Goal: Information Seeking & Learning: Learn about a topic

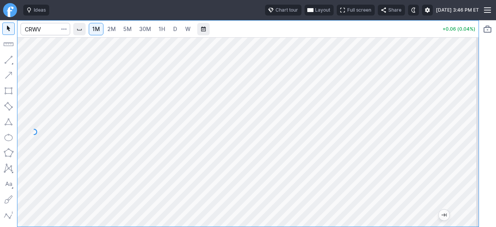
drag, startPoint x: 467, startPoint y: 119, endPoint x: 465, endPoint y: 150, distance: 31.5
click at [467, 154] on div at bounding box center [470, 130] width 16 height 170
drag, startPoint x: 475, startPoint y: 109, endPoint x: 464, endPoint y: 141, distance: 33.9
click at [470, 141] on div at bounding box center [470, 130] width 16 height 170
drag, startPoint x: 471, startPoint y: 112, endPoint x: 463, endPoint y: 167, distance: 54.9
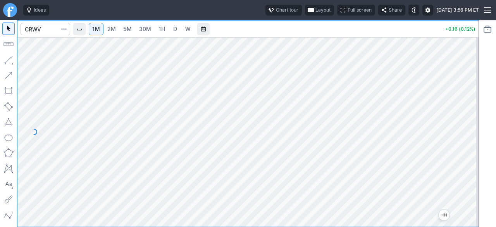
click at [472, 166] on div at bounding box center [470, 130] width 16 height 170
drag, startPoint x: 470, startPoint y: 185, endPoint x: 463, endPoint y: 100, distance: 85.6
click at [466, 101] on div at bounding box center [470, 130] width 16 height 170
drag, startPoint x: 470, startPoint y: 153, endPoint x: 470, endPoint y: 134, distance: 19.4
click at [470, 134] on div at bounding box center [470, 130] width 16 height 170
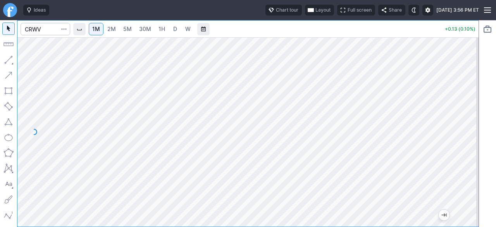
drag, startPoint x: 479, startPoint y: 173, endPoint x: 474, endPoint y: 137, distance: 36.7
click at [476, 136] on div "1M 2M 5M 30M 1H D W +0.13 (0.10%)" at bounding box center [248, 123] width 496 height 207
drag, startPoint x: 467, startPoint y: 159, endPoint x: 467, endPoint y: 121, distance: 38.0
click at [467, 121] on div at bounding box center [470, 130] width 16 height 170
drag, startPoint x: 469, startPoint y: 140, endPoint x: 465, endPoint y: 179, distance: 38.9
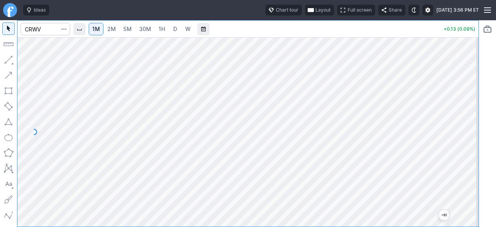
click at [465, 179] on div at bounding box center [470, 130] width 16 height 170
drag, startPoint x: 471, startPoint y: 155, endPoint x: 468, endPoint y: 143, distance: 11.6
click at [468, 143] on div at bounding box center [470, 130] width 16 height 170
click at [475, 167] on div at bounding box center [470, 130] width 16 height 170
click at [469, 160] on div at bounding box center [470, 130] width 16 height 170
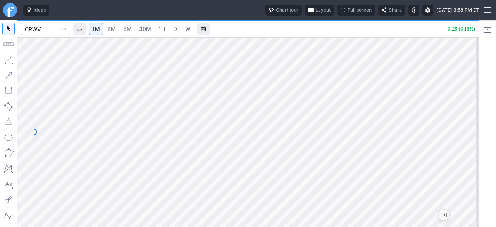
drag, startPoint x: 471, startPoint y: 133, endPoint x: 465, endPoint y: 138, distance: 8.3
click at [469, 139] on div at bounding box center [470, 130] width 16 height 170
click at [115, 29] on span "2M" at bounding box center [111, 29] width 9 height 7
click at [114, 29] on span "5M" at bounding box center [112, 29] width 9 height 7
drag, startPoint x: 467, startPoint y: 160, endPoint x: 467, endPoint y: 68, distance: 91.8
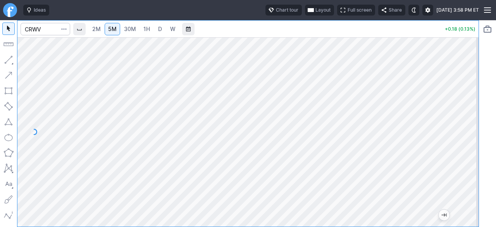
click at [467, 68] on div at bounding box center [470, 130] width 16 height 170
drag, startPoint x: 469, startPoint y: 125, endPoint x: 474, endPoint y: 155, distance: 31.0
click at [474, 155] on div at bounding box center [470, 130] width 16 height 170
drag, startPoint x: 473, startPoint y: 148, endPoint x: 472, endPoint y: 155, distance: 6.6
click at [472, 155] on div at bounding box center [470, 130] width 16 height 170
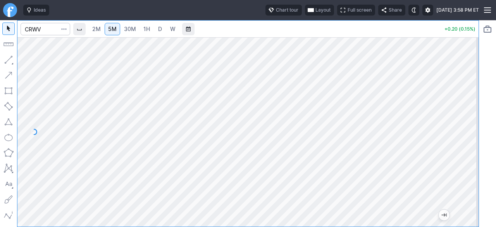
drag, startPoint x: 472, startPoint y: 155, endPoint x: 472, endPoint y: 151, distance: 3.9
click at [472, 151] on div at bounding box center [470, 130] width 16 height 170
drag, startPoint x: 470, startPoint y: 126, endPoint x: 470, endPoint y: 137, distance: 11.2
click at [470, 137] on div at bounding box center [470, 130] width 16 height 170
drag, startPoint x: 465, startPoint y: 138, endPoint x: 463, endPoint y: 142, distance: 4.7
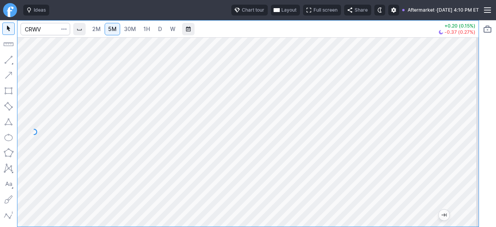
click at [464, 142] on div at bounding box center [470, 130] width 16 height 170
drag, startPoint x: 473, startPoint y: 180, endPoint x: 467, endPoint y: 132, distance: 48.1
click at [467, 132] on div at bounding box center [470, 130] width 16 height 170
drag, startPoint x: 463, startPoint y: 114, endPoint x: 463, endPoint y: 118, distance: 4.0
click at [463, 121] on div at bounding box center [470, 130] width 16 height 170
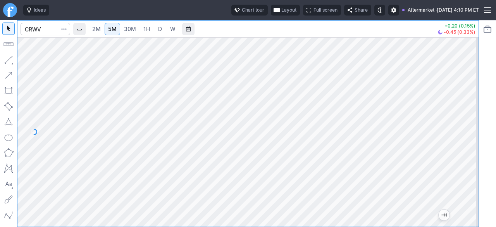
drag, startPoint x: 470, startPoint y: 157, endPoint x: 469, endPoint y: 133, distance: 24.0
click at [469, 133] on div at bounding box center [470, 130] width 16 height 170
drag, startPoint x: 470, startPoint y: 131, endPoint x: 469, endPoint y: 159, distance: 27.2
click at [470, 157] on div at bounding box center [470, 130] width 16 height 170
drag, startPoint x: 466, startPoint y: 190, endPoint x: 465, endPoint y: 162, distance: 27.9
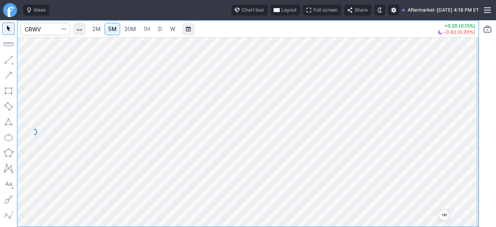
click at [465, 162] on div at bounding box center [470, 130] width 16 height 170
drag, startPoint x: 472, startPoint y: 174, endPoint x: 465, endPoint y: 124, distance: 50.9
click at [465, 124] on div at bounding box center [470, 130] width 16 height 170
click at [466, 161] on div at bounding box center [470, 130] width 16 height 170
drag, startPoint x: 471, startPoint y: 154, endPoint x: 467, endPoint y: 158, distance: 5.5
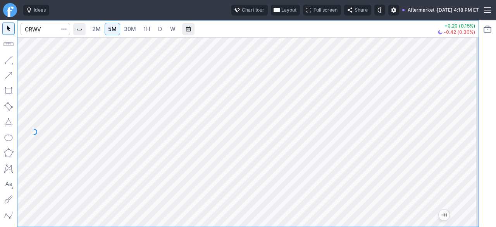
click at [470, 162] on div at bounding box center [470, 130] width 16 height 170
drag, startPoint x: 472, startPoint y: 123, endPoint x: 469, endPoint y: 159, distance: 35.8
click at [470, 159] on div at bounding box center [470, 130] width 16 height 170
drag, startPoint x: 472, startPoint y: 159, endPoint x: 463, endPoint y: 163, distance: 9.9
click at [468, 162] on div at bounding box center [470, 130] width 16 height 170
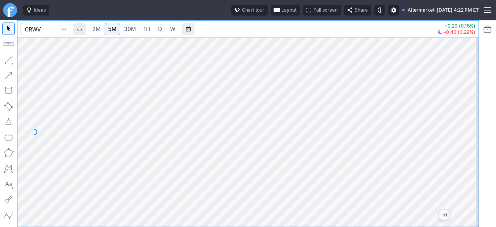
drag, startPoint x: 473, startPoint y: 124, endPoint x: 463, endPoint y: 153, distance: 30.8
click at [466, 152] on div at bounding box center [470, 130] width 16 height 170
drag, startPoint x: 470, startPoint y: 178, endPoint x: 472, endPoint y: 157, distance: 21.3
click at [472, 157] on div at bounding box center [470, 130] width 16 height 170
drag, startPoint x: 474, startPoint y: 155, endPoint x: 473, endPoint y: 124, distance: 30.2
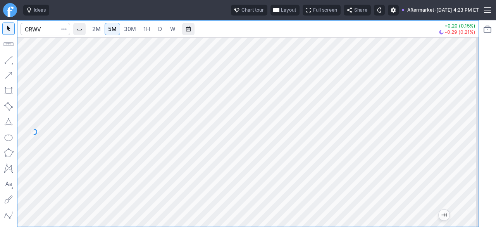
click at [473, 124] on div at bounding box center [470, 130] width 16 height 170
drag, startPoint x: 473, startPoint y: 105, endPoint x: 462, endPoint y: 153, distance: 50.0
click at [462, 153] on div at bounding box center [470, 130] width 16 height 170
click at [36, 26] on input "Search" at bounding box center [46, 29] width 50 height 12
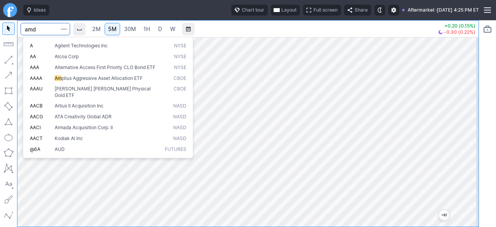
type input "amd"
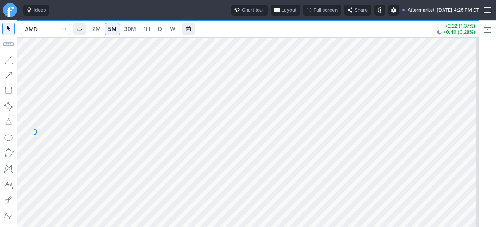
drag, startPoint x: 468, startPoint y: 155, endPoint x: 464, endPoint y: 164, distance: 10.2
click at [464, 164] on div at bounding box center [470, 130] width 16 height 170
drag, startPoint x: 465, startPoint y: 110, endPoint x: 468, endPoint y: 90, distance: 20.5
click at [468, 90] on div at bounding box center [470, 130] width 16 height 170
drag, startPoint x: 472, startPoint y: 150, endPoint x: 466, endPoint y: 152, distance: 5.6
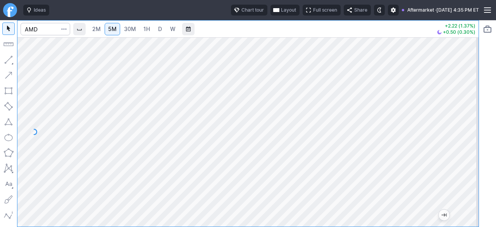
click at [472, 152] on div at bounding box center [470, 130] width 16 height 170
drag, startPoint x: 474, startPoint y: 174, endPoint x: 472, endPoint y: 152, distance: 21.4
click at [472, 152] on div at bounding box center [470, 130] width 16 height 170
click at [472, 148] on div at bounding box center [470, 130] width 16 height 170
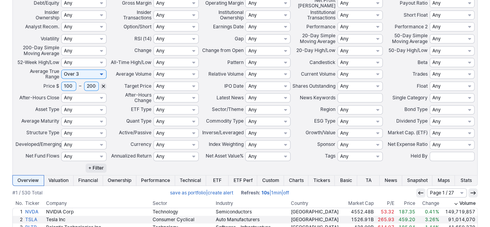
scroll to position [271, 0]
